Goal: Find specific fact: Find specific fact

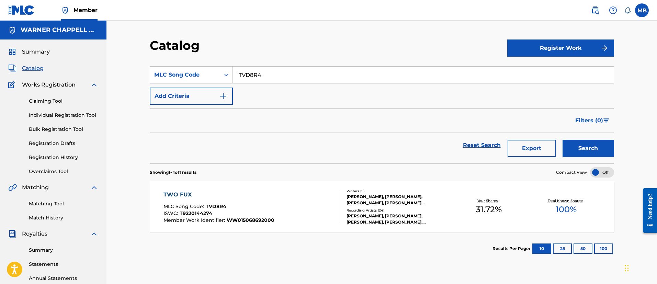
drag, startPoint x: 0, startPoint y: 0, endPoint x: 125, endPoint y: 52, distance: 134.9
click at [128, 53] on div "Catalog Register Work SearchWithCriteriaa8d1666d-88c6-4d06-aec6-929432d52086 ML…" at bounding box center [381, 207] width 550 height 372
type input "IV80CL"
click at [562, 140] on button "Search" at bounding box center [588, 148] width 52 height 17
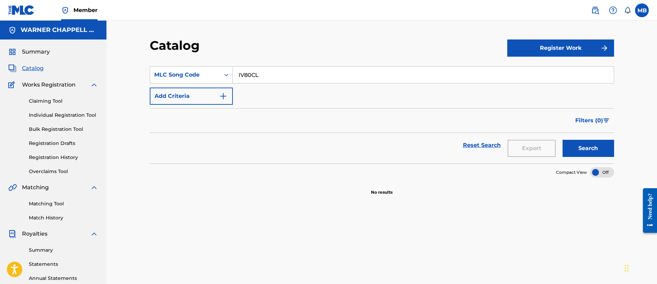
click at [589, 11] on link at bounding box center [595, 10] width 14 height 14
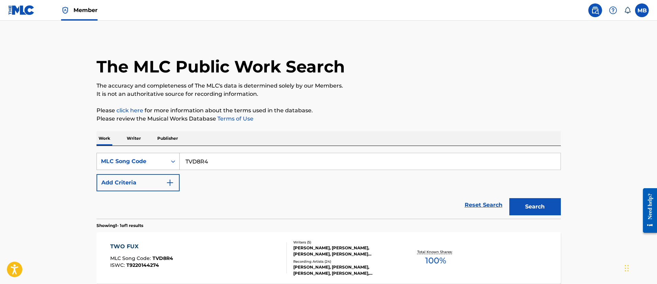
drag, startPoint x: 221, startPoint y: 167, endPoint x: 136, endPoint y: 157, distance: 85.5
click at [139, 157] on div "SearchWithCriteriadbc30860-05b7-4641-a421-b2d1ae8ef8f6 MLC Song Code TVD8R4" at bounding box center [328, 161] width 464 height 17
paste input "IV80CL"
type input "IV80CL"
click at [509, 198] on button "Search" at bounding box center [535, 206] width 52 height 17
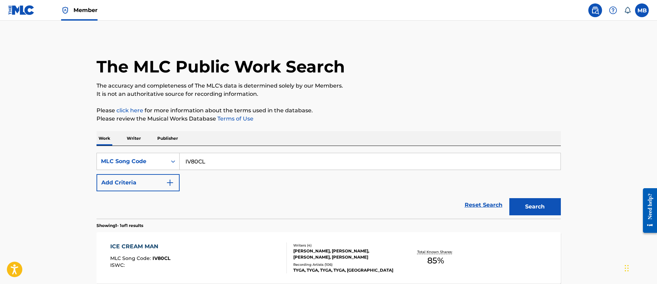
click at [259, 256] on div "ICE CREAM MAN MLC Song Code : IV80CL ISWC :" at bounding box center [198, 257] width 176 height 31
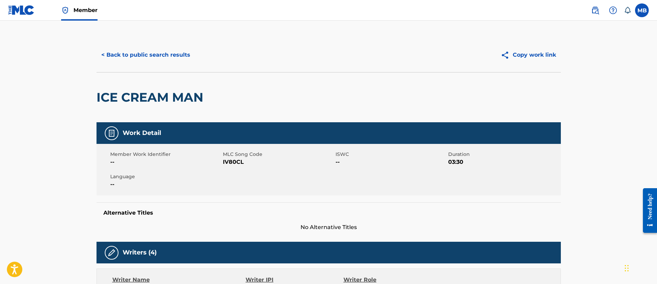
click at [163, 51] on button "< Back to public search results" at bounding box center [145, 54] width 99 height 17
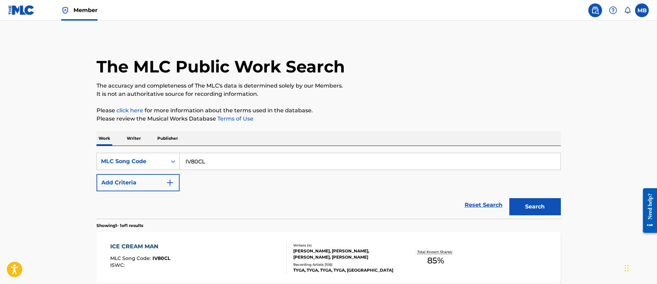
click at [218, 161] on input "IV80CL" at bounding box center [370, 161] width 381 height 16
paste input "IV80CL"
type input "IV80CL"
drag, startPoint x: 213, startPoint y: 164, endPoint x: 165, endPoint y: 156, distance: 47.8
click at [168, 156] on div "SearchWithCriteriadbc30860-05b7-4641-a421-b2d1ae8ef8f6 MLC Song Code IV80CL" at bounding box center [328, 161] width 464 height 17
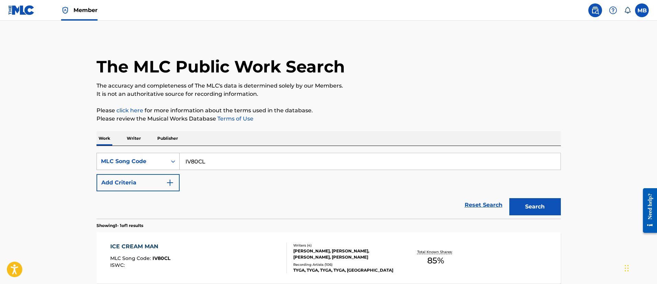
click at [509, 198] on button "Search" at bounding box center [535, 206] width 52 height 17
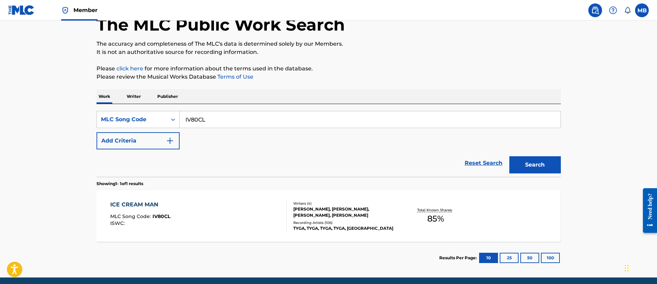
scroll to position [52, 0]
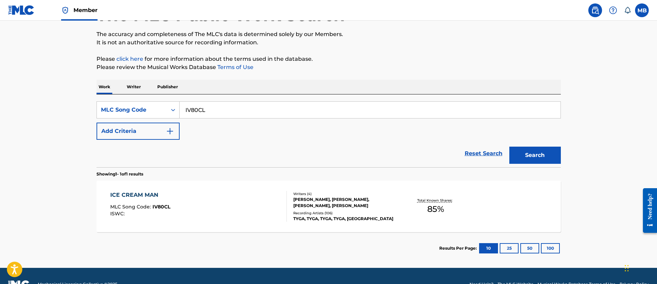
click at [206, 211] on div "ICE CREAM MAN MLC Song Code : IV80CL ISWC :" at bounding box center [198, 206] width 176 height 31
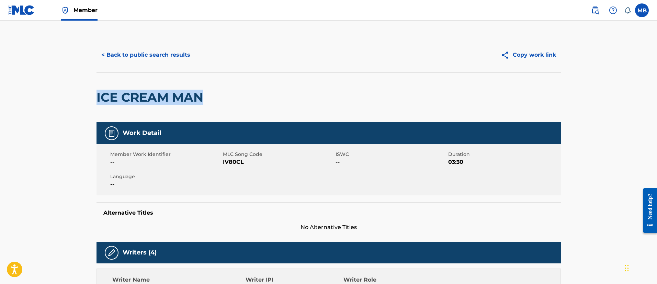
drag, startPoint x: 199, startPoint y: 99, endPoint x: 94, endPoint y: 92, distance: 104.6
copy h2 "ICE CREAM MAN"
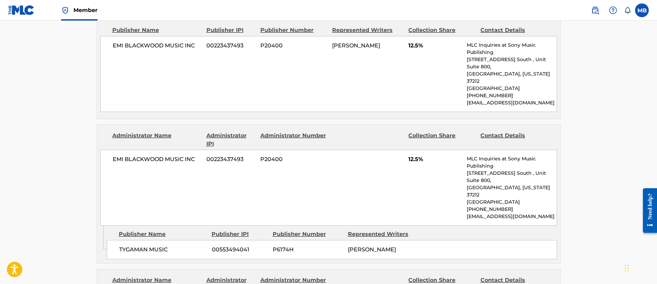
scroll to position [515, 0]
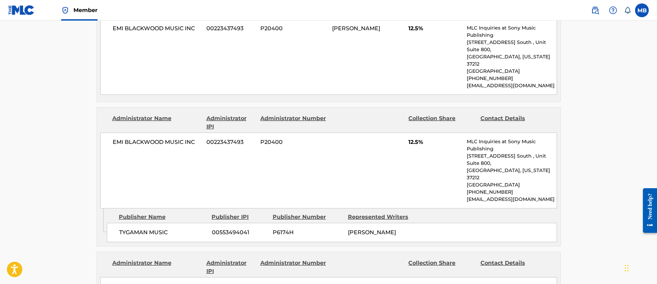
click at [322, 153] on div "EMI [PERSON_NAME] MUSIC INC 00223437493 P20400 12.5% MLC Inquiries at Sony Musi…" at bounding box center [328, 171] width 457 height 76
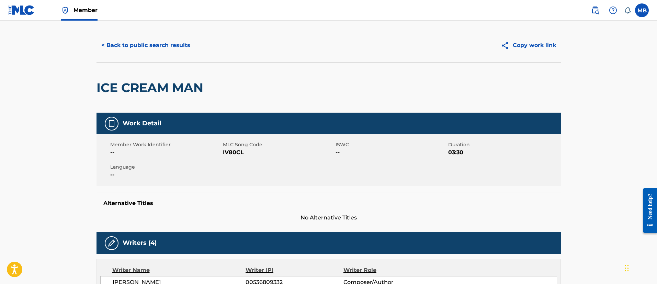
scroll to position [0, 0]
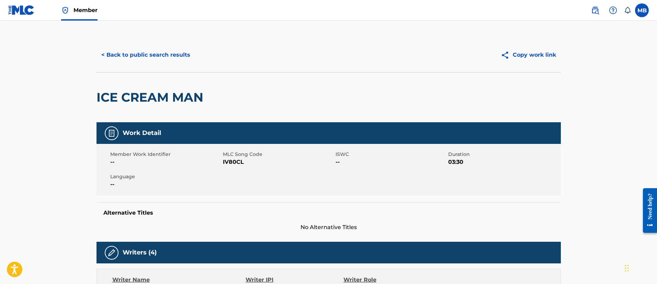
click at [241, 163] on span "IV80CL" at bounding box center [278, 162] width 111 height 8
click at [238, 162] on span "IV80CL" at bounding box center [278, 162] width 111 height 8
copy span "IV80CL"
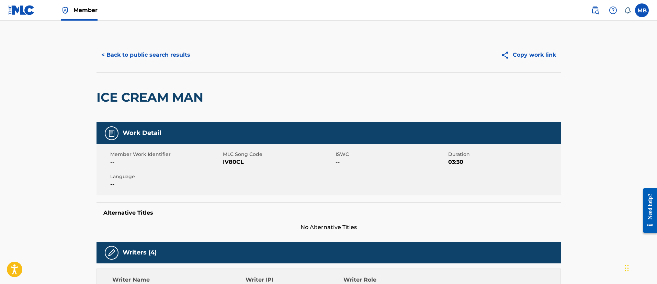
click at [228, 158] on span "IV80CL" at bounding box center [278, 162] width 111 height 8
copy span "IV80CL"
click at [134, 45] on div "< Back to public search results Copy work link" at bounding box center [328, 55] width 464 height 34
click at [136, 49] on button "< Back to public search results" at bounding box center [145, 54] width 99 height 17
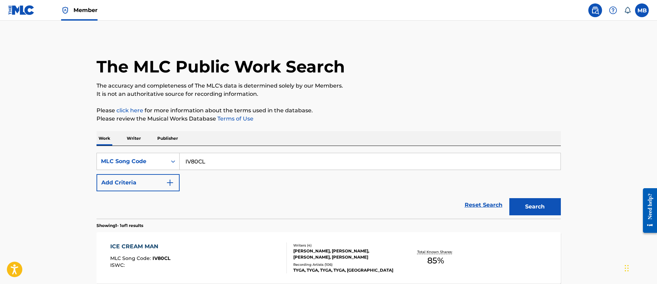
scroll to position [50, 0]
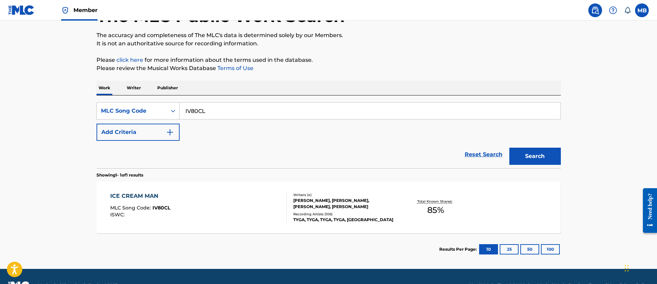
drag, startPoint x: 214, startPoint y: 110, endPoint x: 127, endPoint y: 94, distance: 88.6
click at [138, 100] on div "SearchWithCriteriadbc30860-05b7-4641-a421-b2d1ae8ef8f6 MLC Song Code IV80CL Add…" at bounding box center [328, 131] width 464 height 73
paste input "KF3ZBP"
type input "KF3ZBP"
click at [509, 148] on button "Search" at bounding box center [535, 156] width 52 height 17
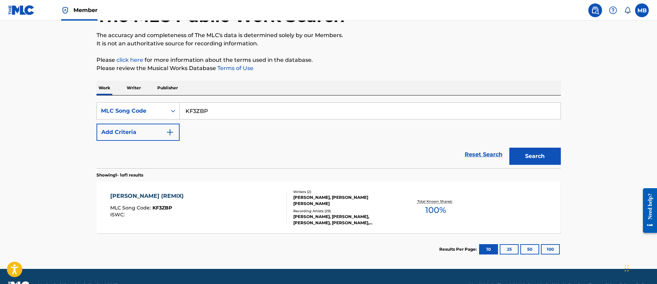
click at [204, 187] on div "[PERSON_NAME] (REMIX) MLC Song Code : KF3ZBP ISWC : Writers ( 2 ) [PERSON_NAME]…" at bounding box center [328, 208] width 464 height 52
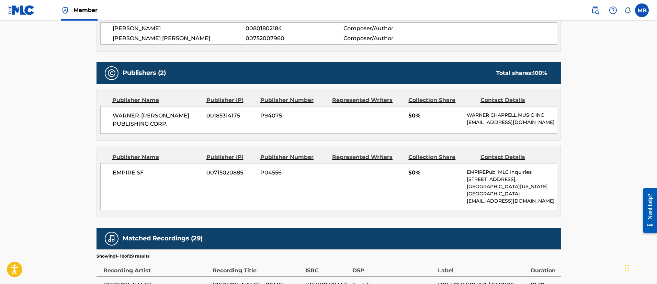
scroll to position [309, 0]
